Goal: Task Accomplishment & Management: Use online tool/utility

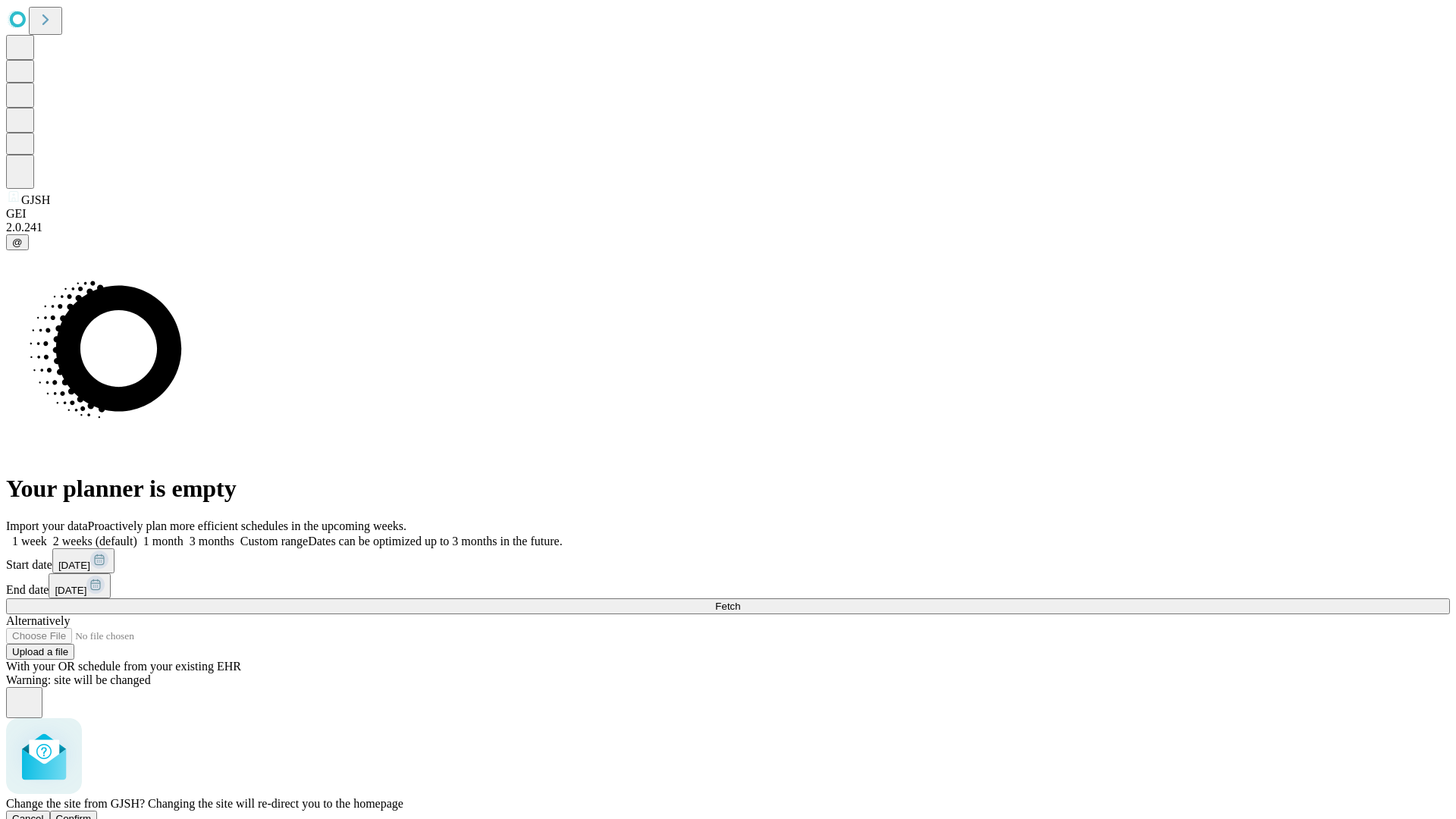
click at [92, 813] on span "Confirm" at bounding box center [74, 818] width 36 height 11
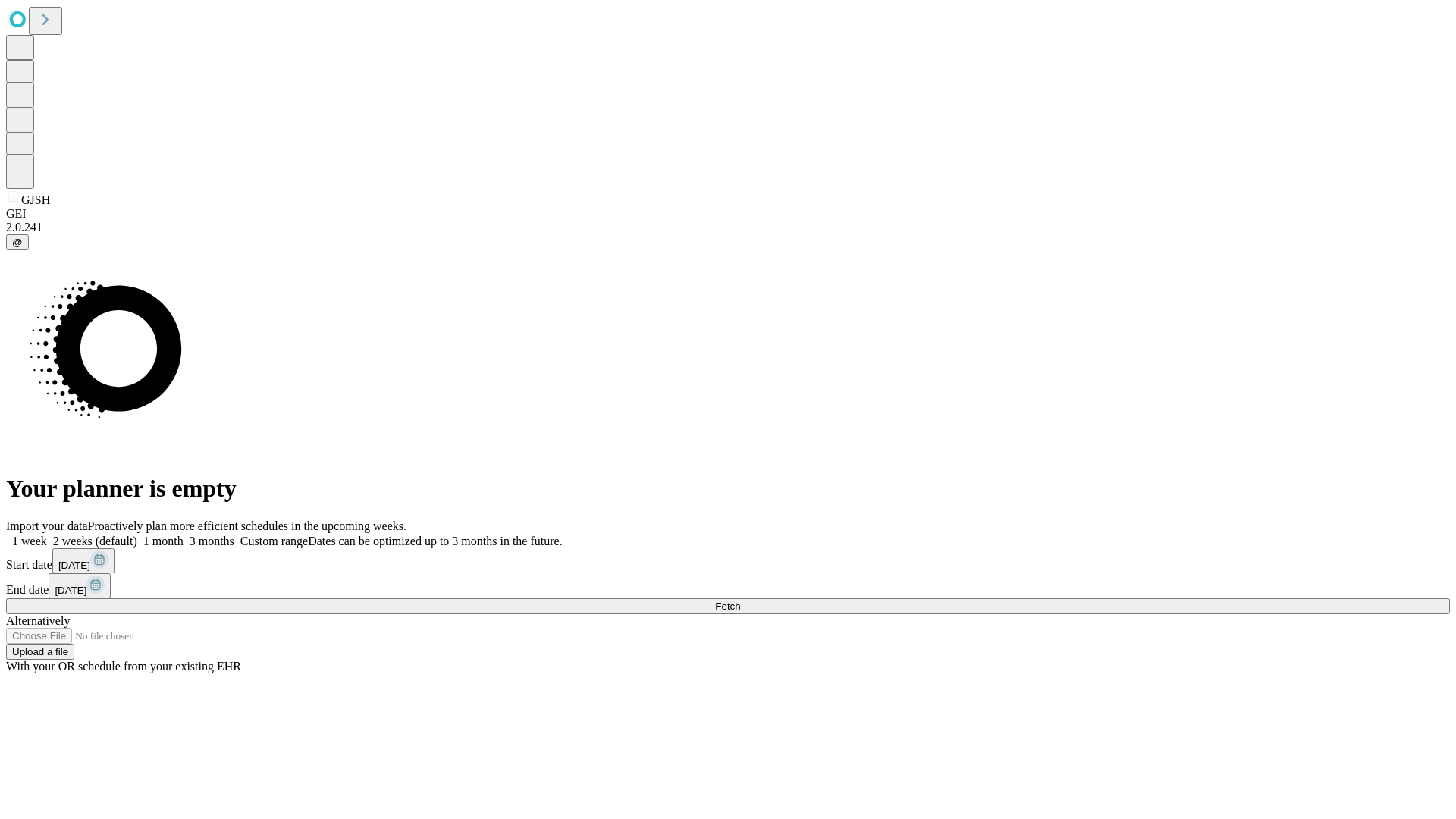
click at [47, 534] on label "1 week" at bounding box center [27, 541] width 41 height 13
click at [740, 601] on span "Fetch" at bounding box center [727, 606] width 25 height 11
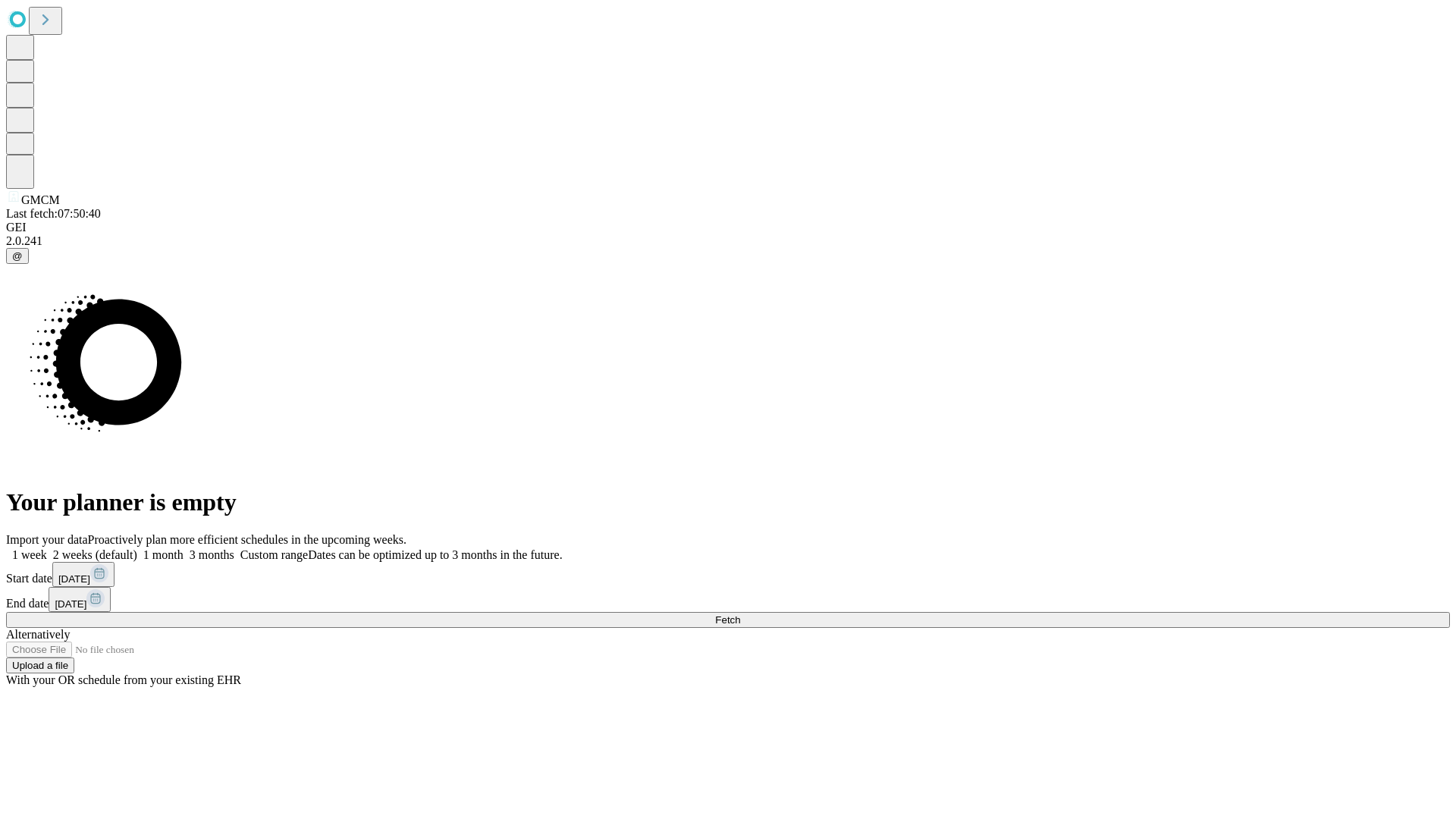
click at [47, 548] on label "1 week" at bounding box center [27, 555] width 41 height 13
click at [740, 614] on span "Fetch" at bounding box center [727, 620] width 25 height 11
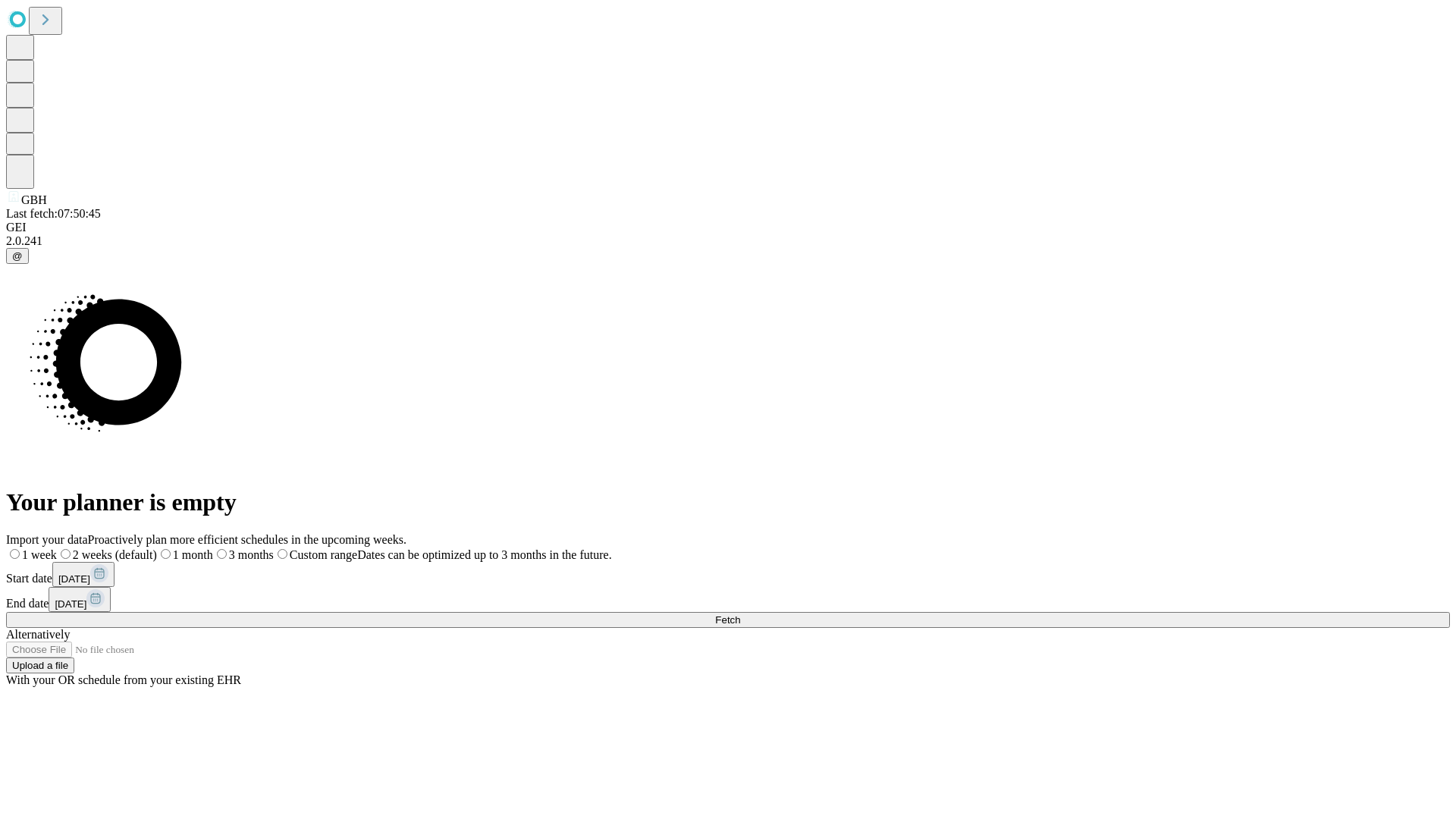
click at [740, 614] on span "Fetch" at bounding box center [727, 620] width 25 height 11
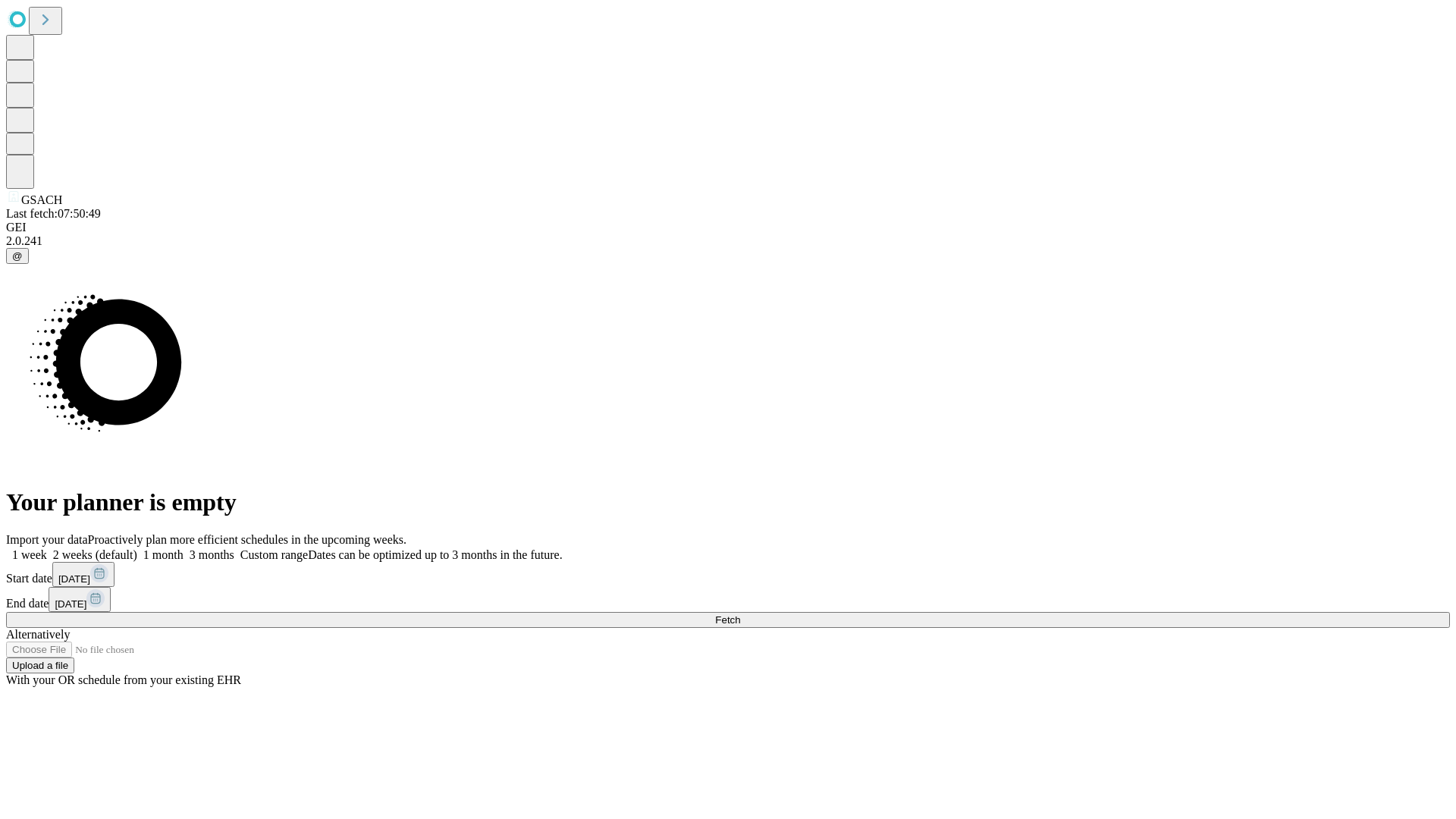
click at [740, 614] on span "Fetch" at bounding box center [727, 620] width 25 height 11
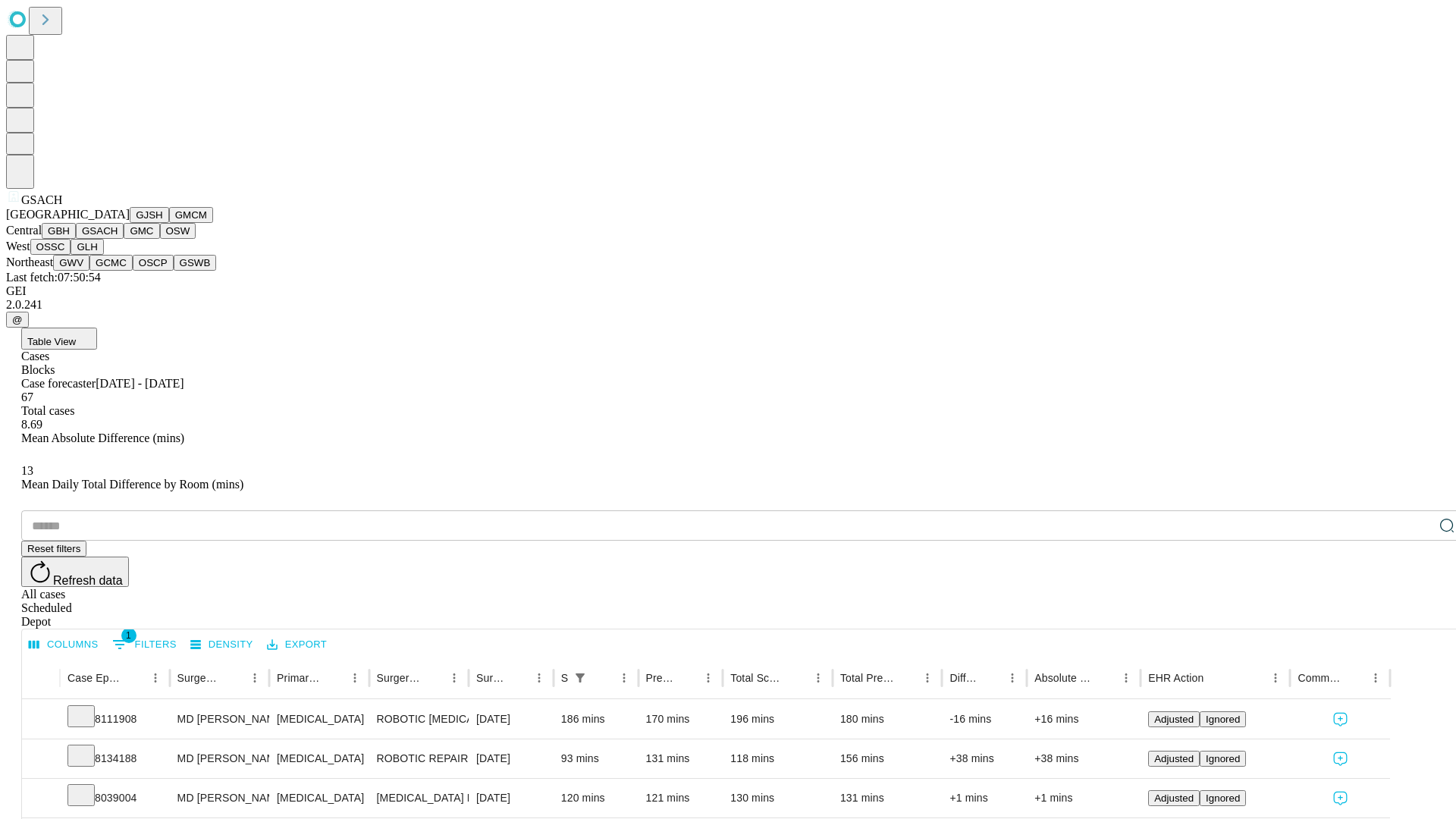
click at [123, 239] on button "GMC" at bounding box center [141, 230] width 36 height 16
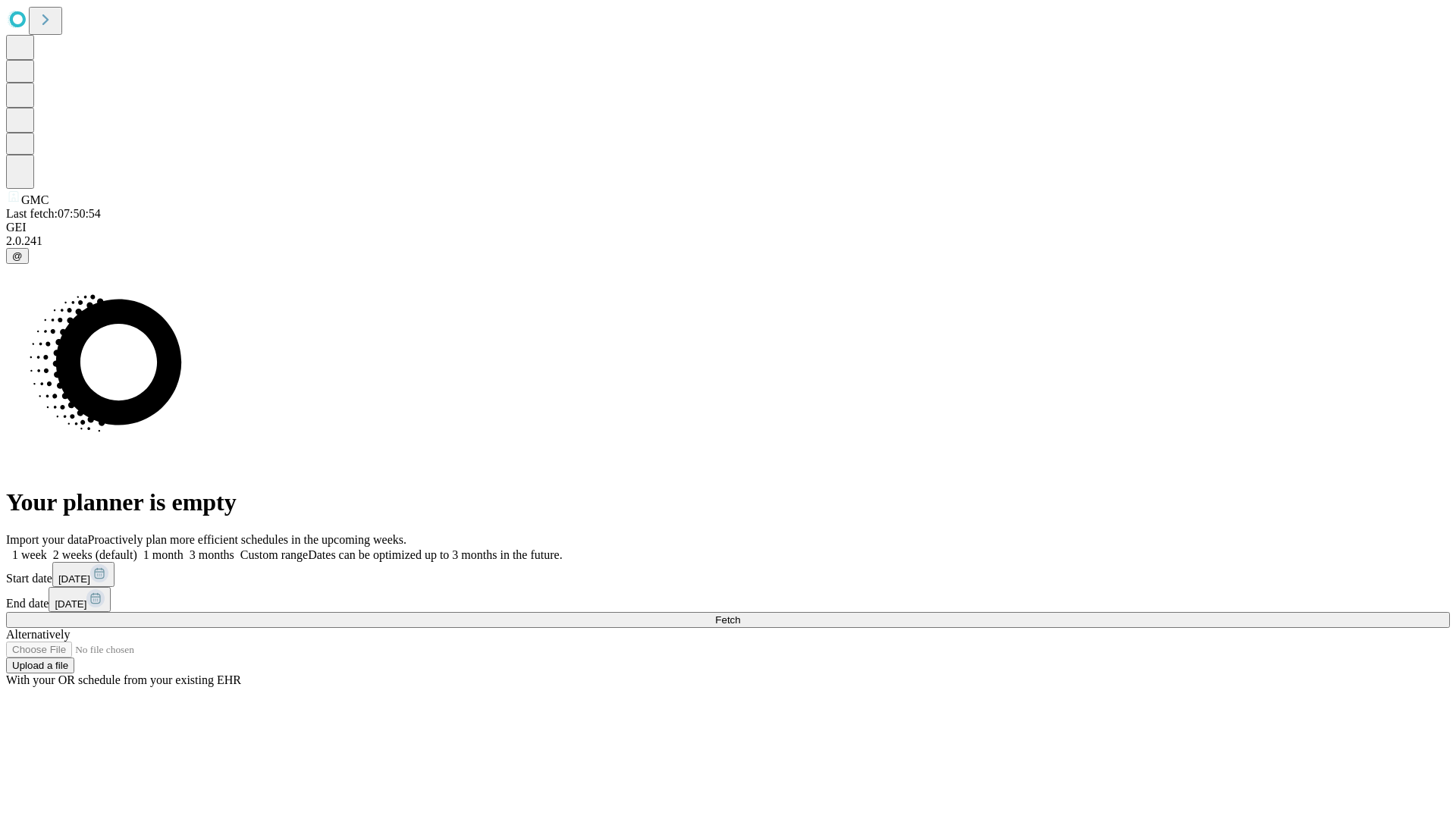
click at [47, 548] on label "1 week" at bounding box center [27, 555] width 41 height 13
click at [740, 614] on span "Fetch" at bounding box center [727, 620] width 25 height 11
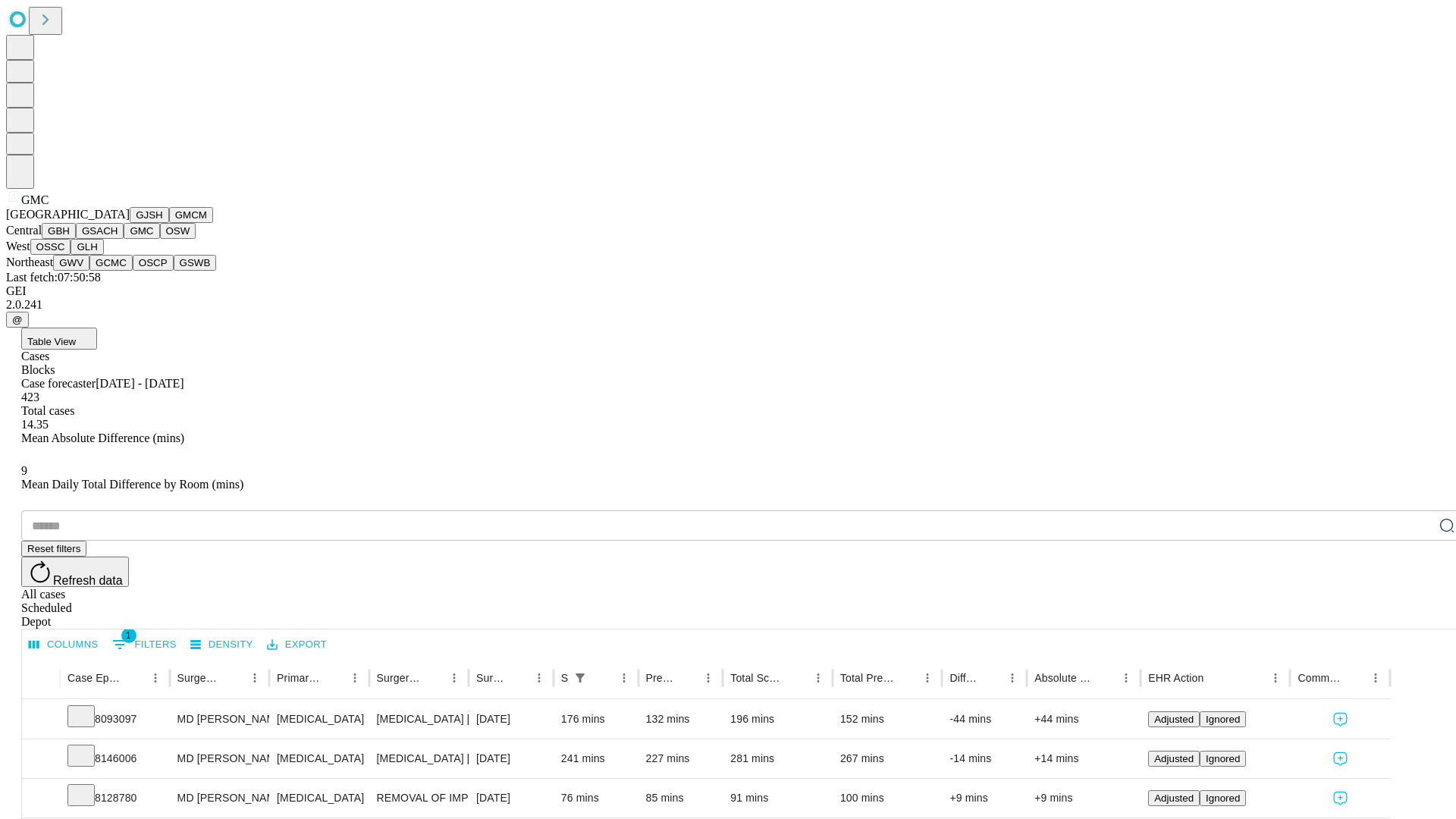
click at [160, 239] on button "OSW" at bounding box center [179, 230] width 37 height 16
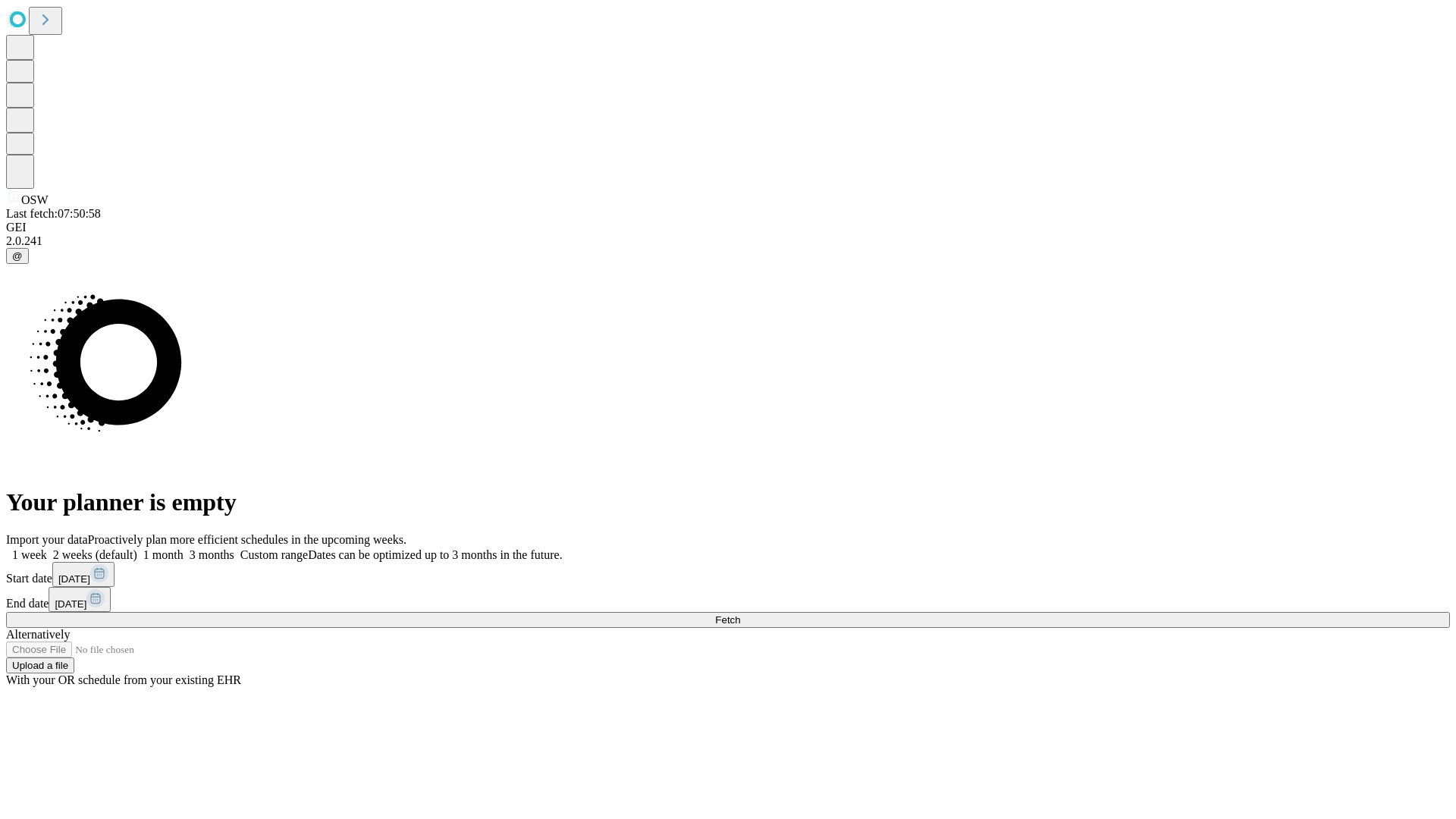
click at [47, 548] on label "1 week" at bounding box center [27, 555] width 41 height 13
click at [740, 614] on span "Fetch" at bounding box center [727, 620] width 25 height 11
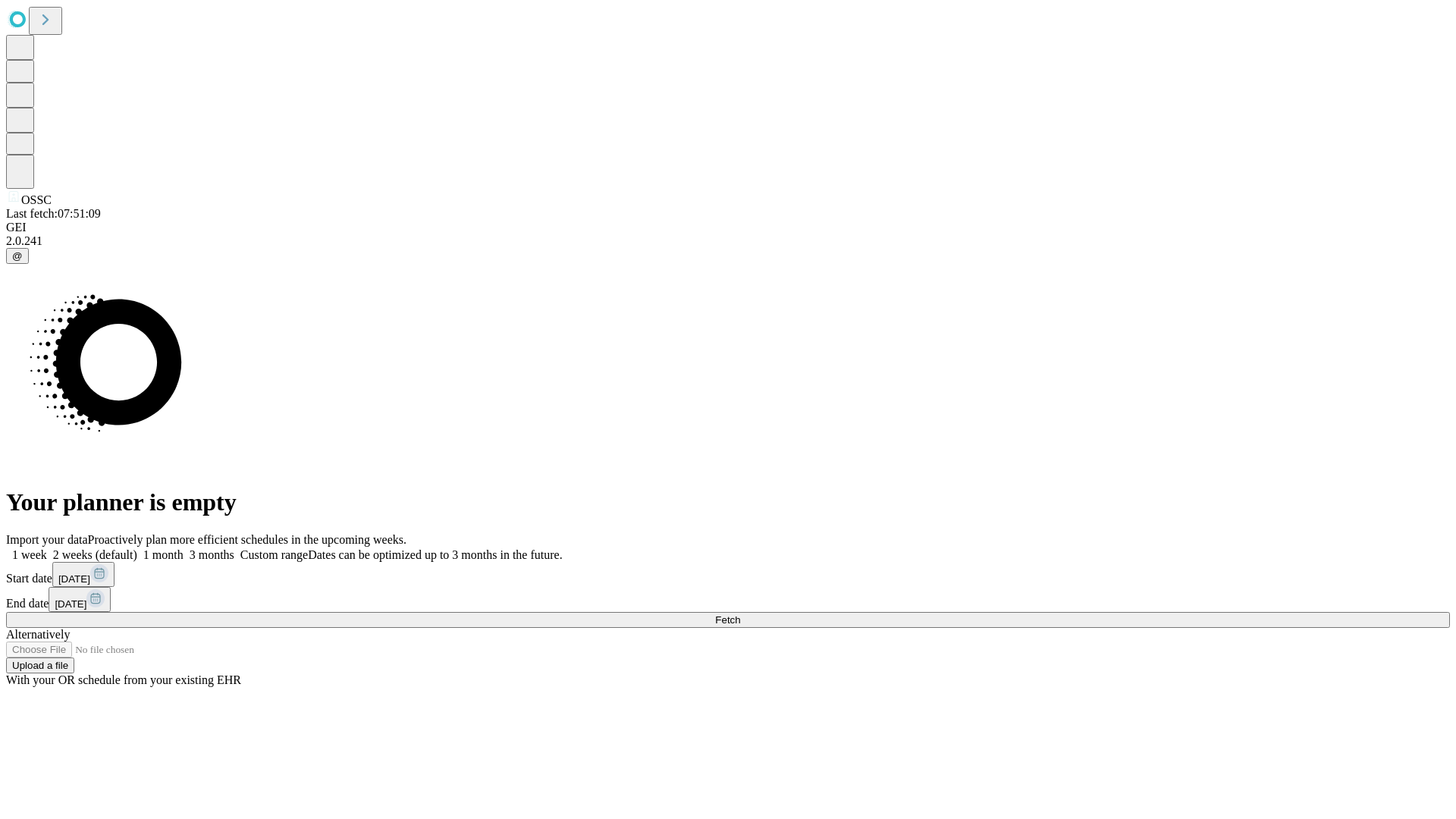
click at [47, 548] on label "1 week" at bounding box center [27, 555] width 41 height 13
click at [740, 614] on span "Fetch" at bounding box center [727, 620] width 25 height 11
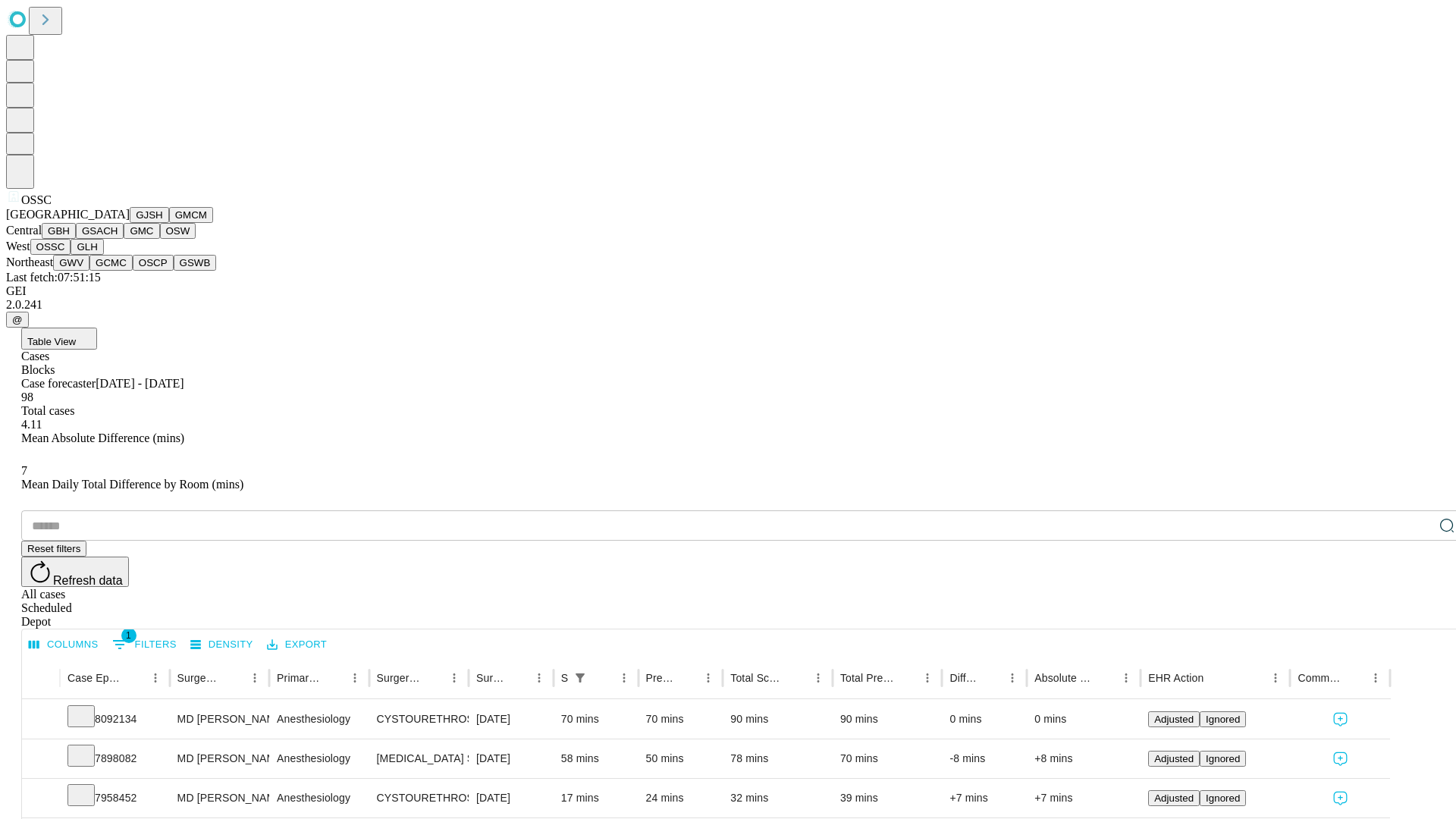
click at [103, 255] on button "GLH" at bounding box center [87, 246] width 32 height 16
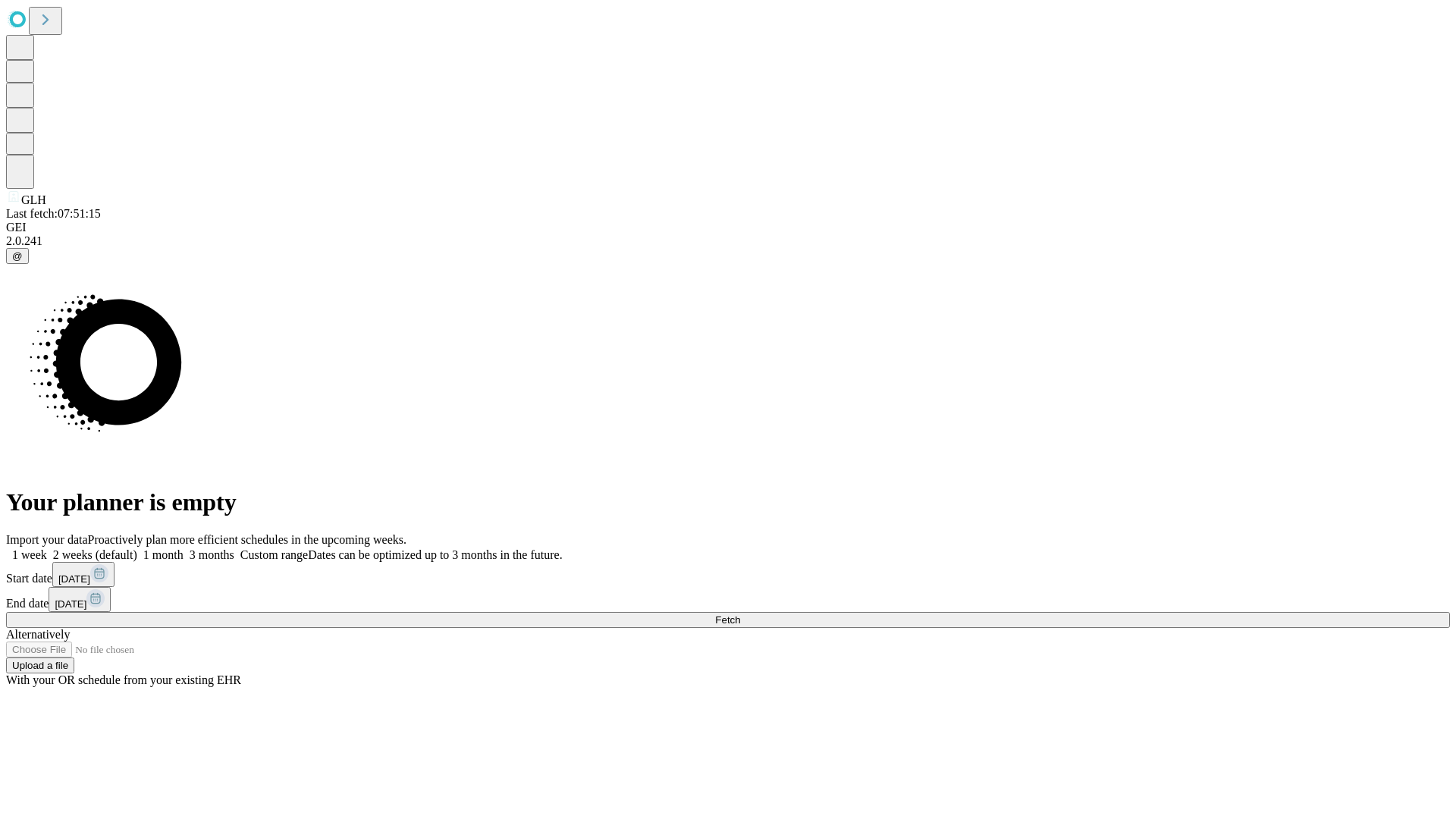
click at [47, 548] on label "1 week" at bounding box center [27, 555] width 41 height 13
click at [740, 614] on span "Fetch" at bounding box center [727, 620] width 25 height 11
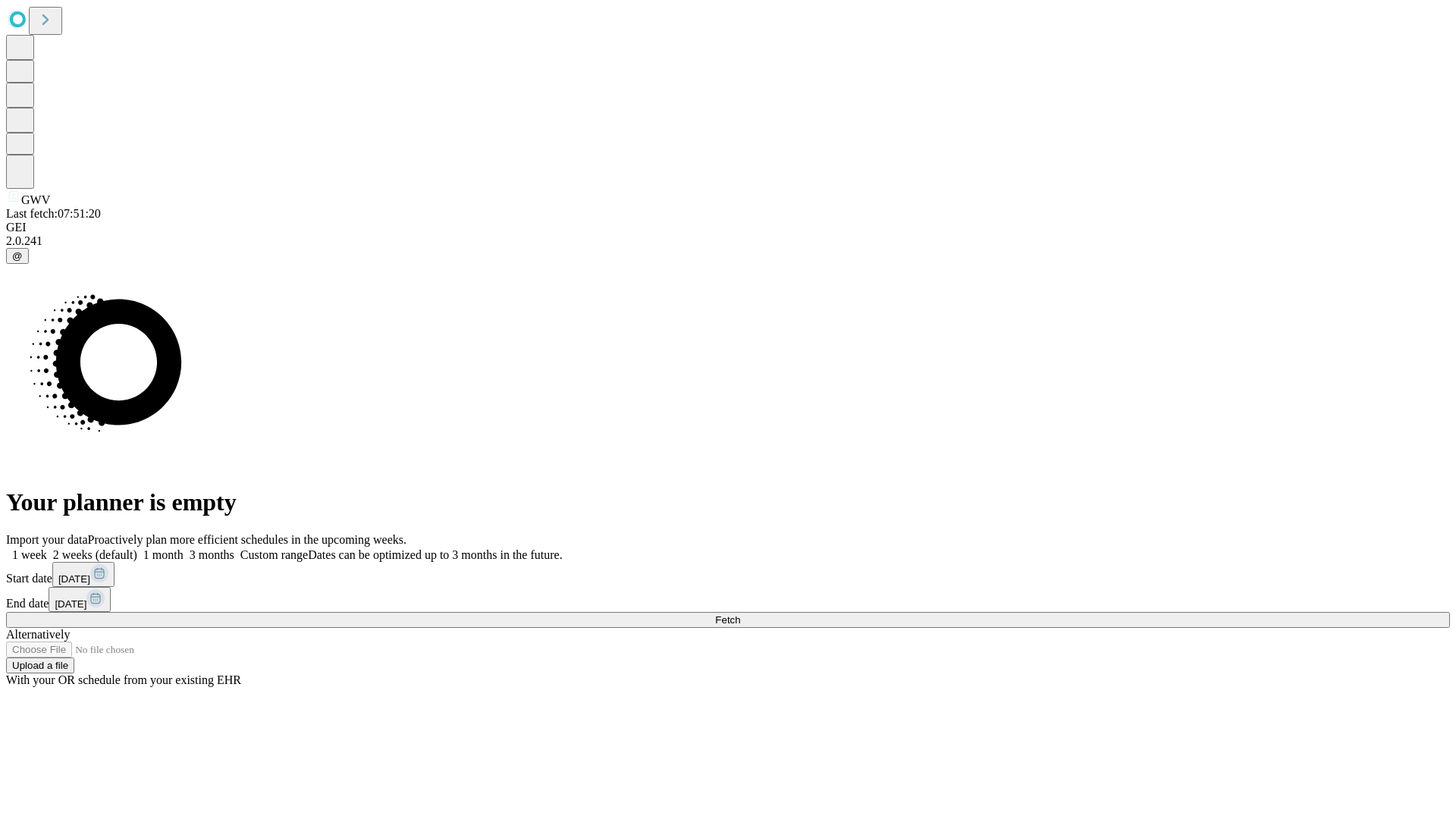
click at [47, 548] on label "1 week" at bounding box center [27, 555] width 41 height 13
click at [740, 614] on span "Fetch" at bounding box center [727, 620] width 25 height 11
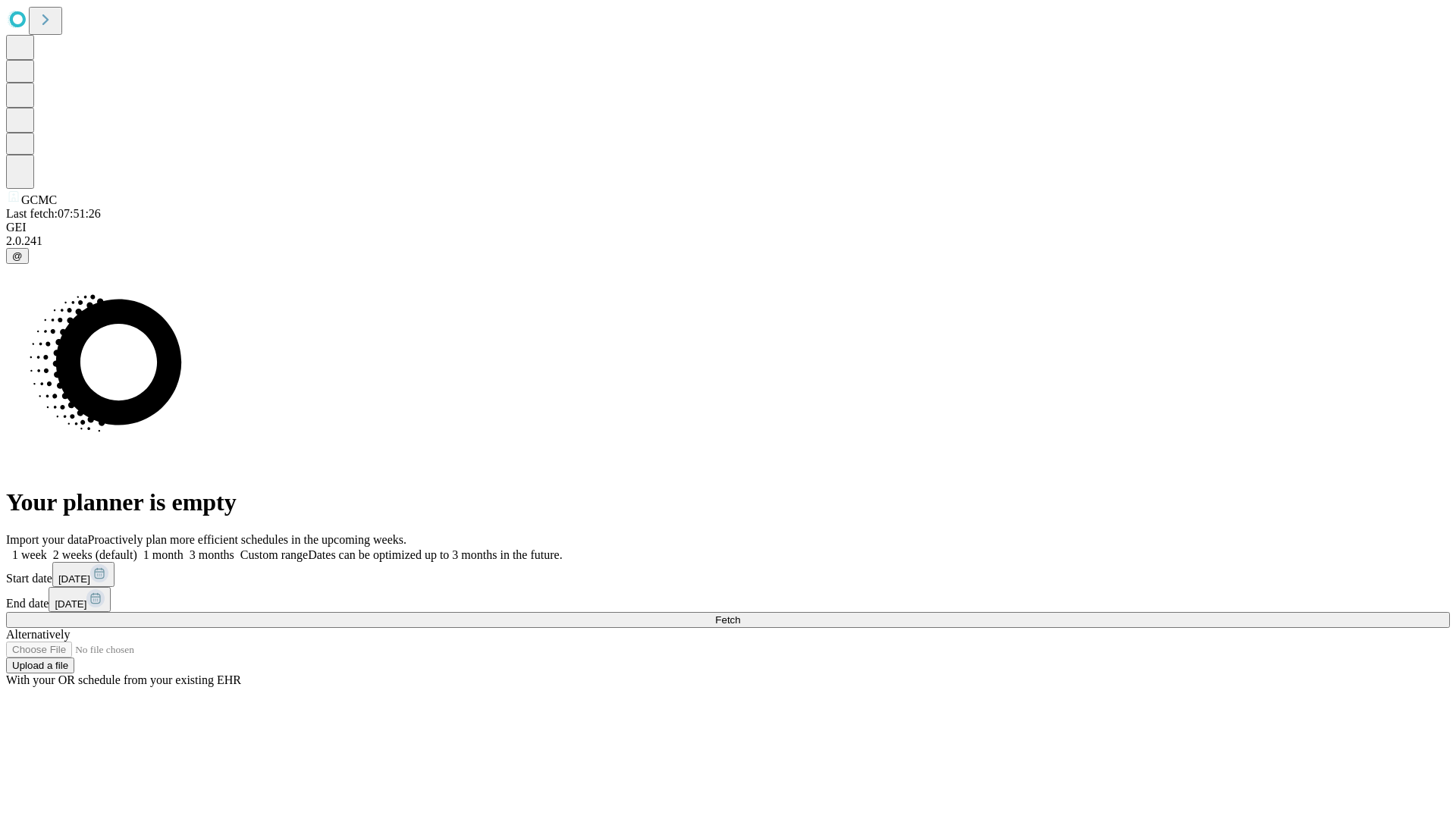
click at [47, 548] on label "1 week" at bounding box center [27, 555] width 41 height 13
click at [740, 614] on span "Fetch" at bounding box center [727, 620] width 25 height 11
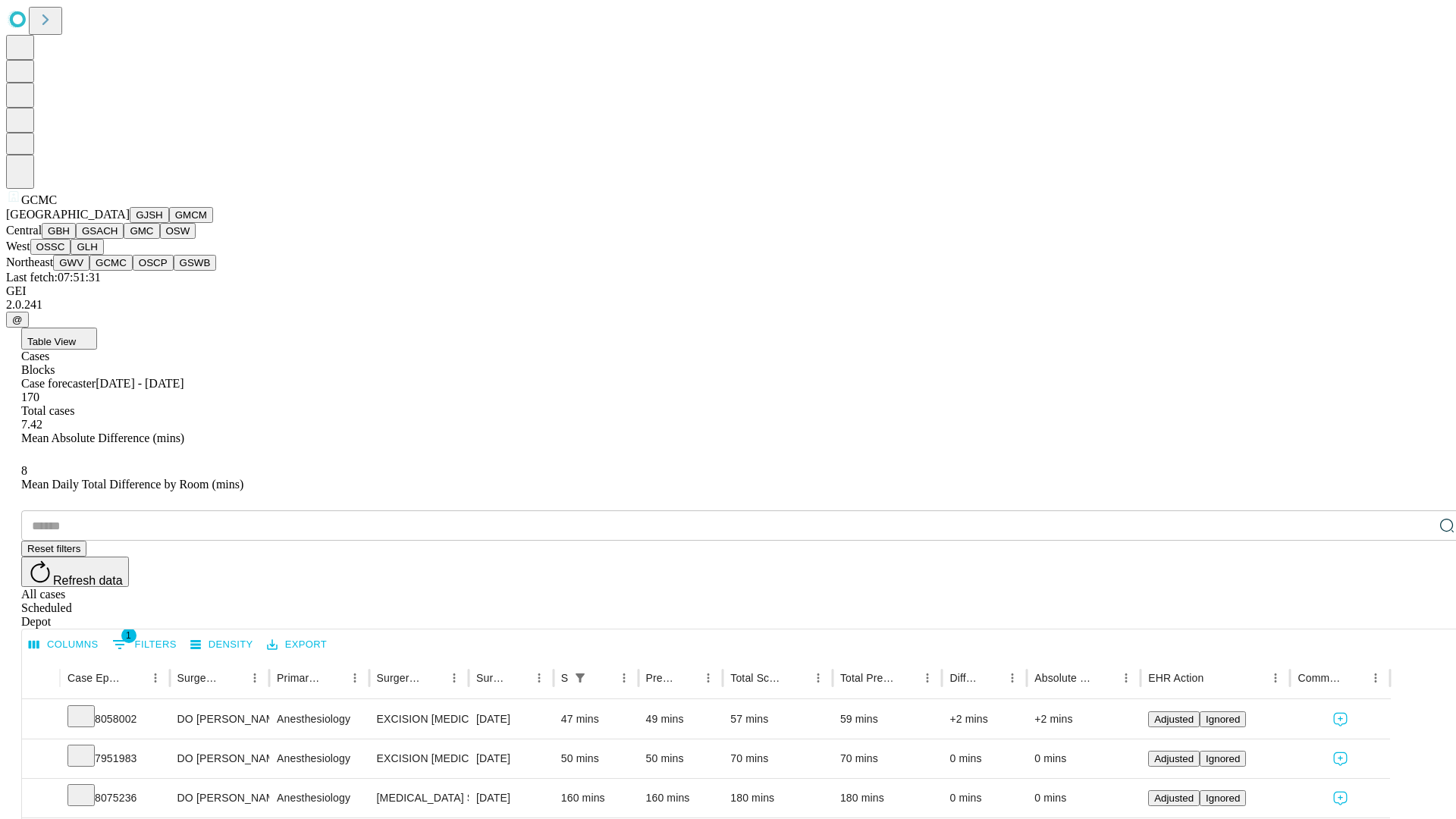
click at [133, 271] on button "OSCP" at bounding box center [153, 263] width 41 height 16
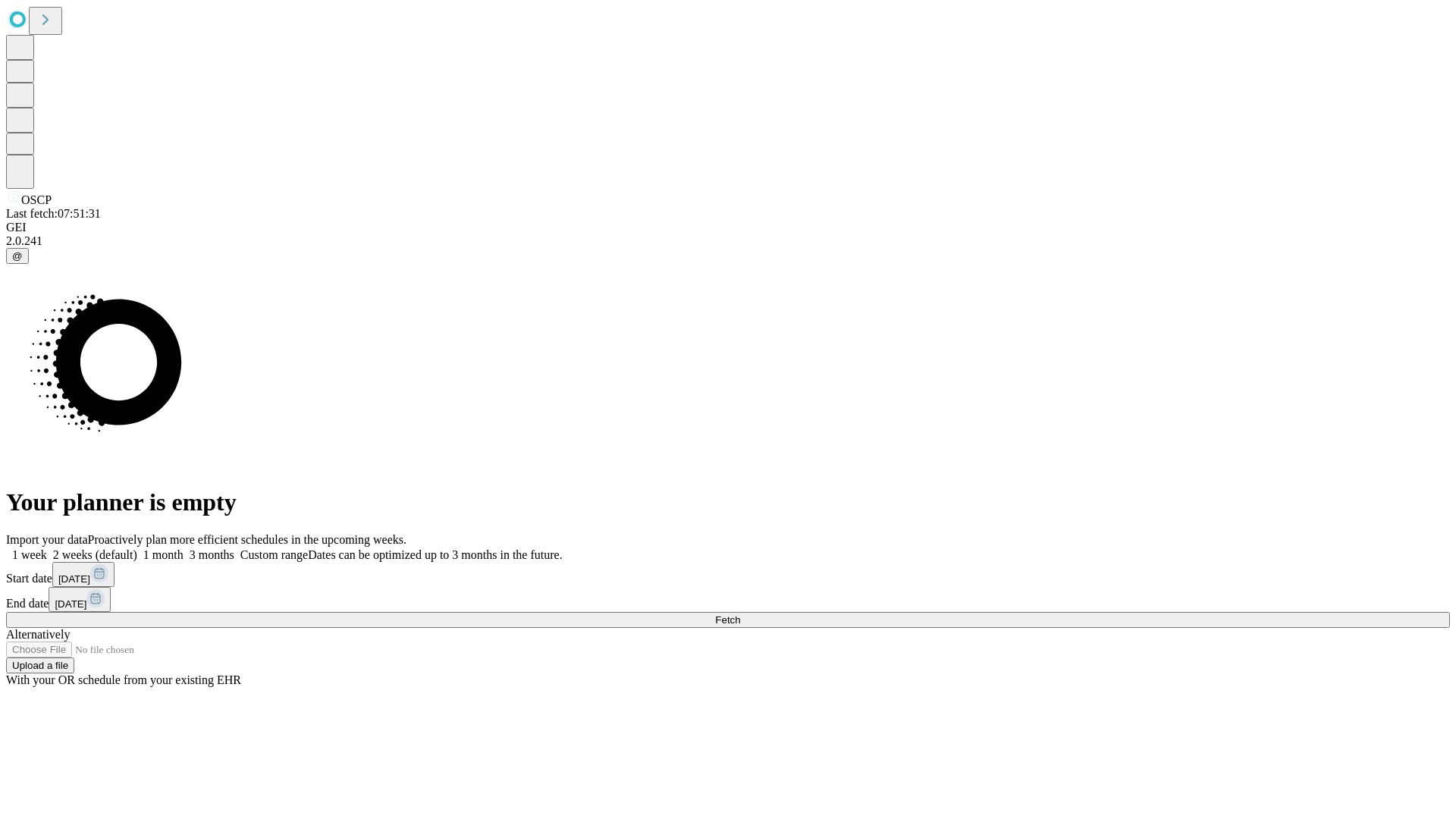
click at [740, 614] on span "Fetch" at bounding box center [727, 620] width 25 height 11
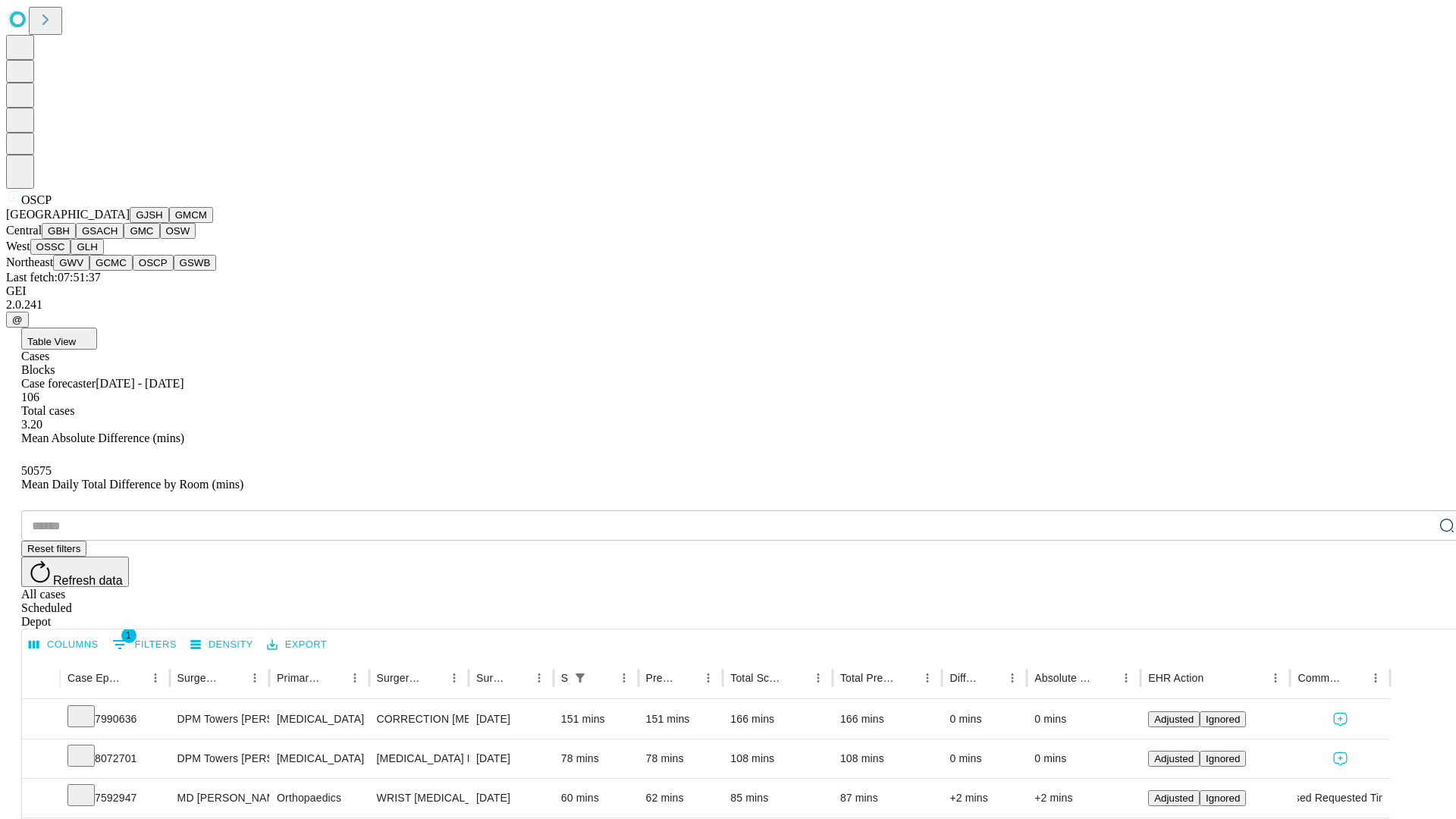
click at [173, 271] on button "GSWB" at bounding box center [194, 263] width 43 height 16
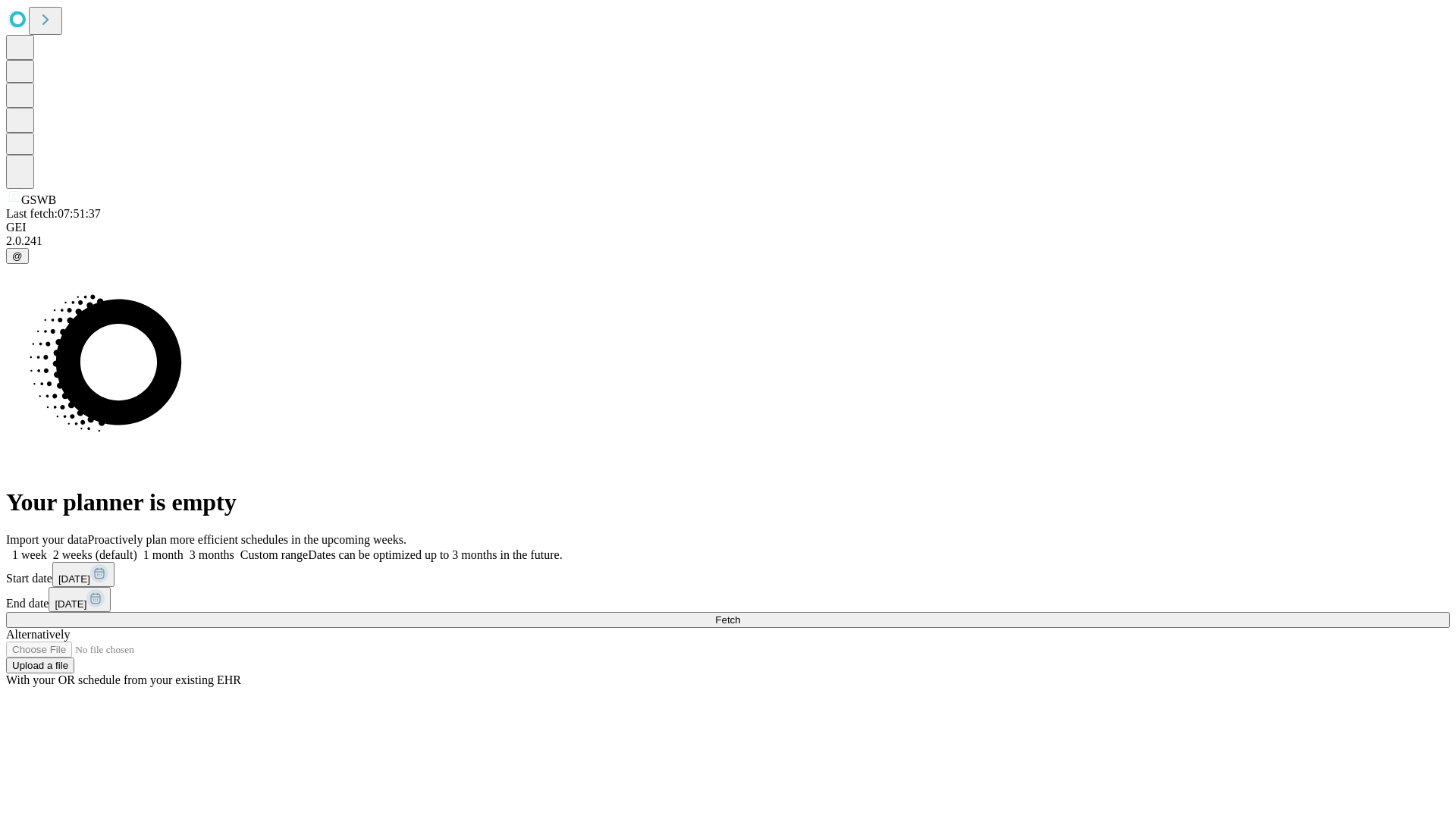
click at [740, 614] on span "Fetch" at bounding box center [727, 620] width 25 height 11
